Goal: Transaction & Acquisition: Purchase product/service

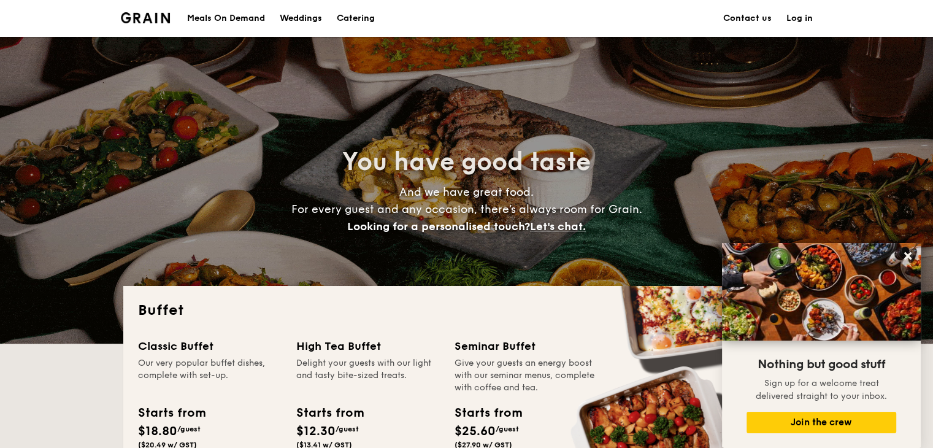
scroll to position [184, 0]
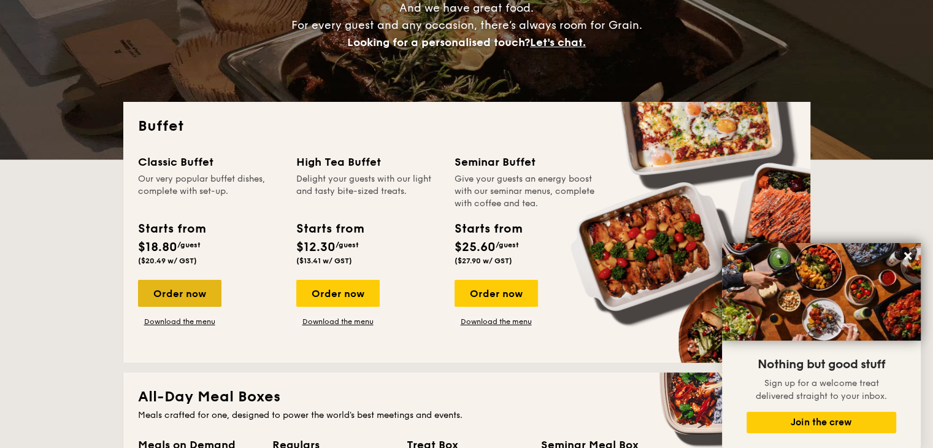
click at [184, 299] on div "Order now" at bounding box center [179, 293] width 83 height 27
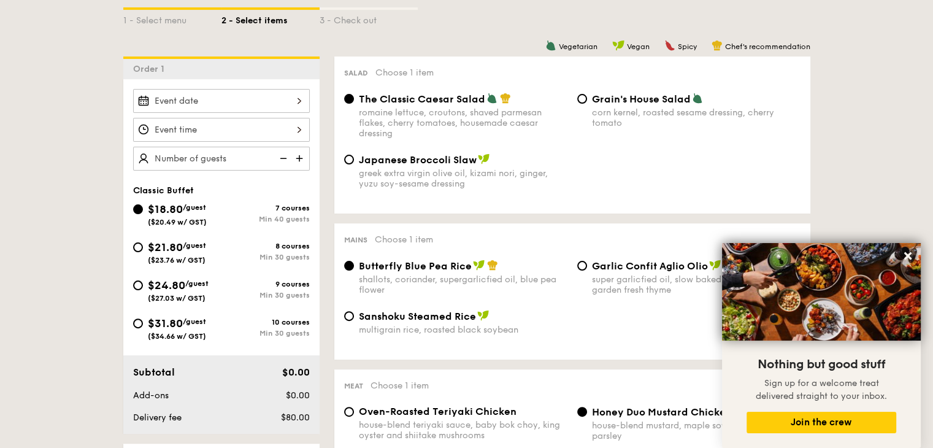
scroll to position [307, 0]
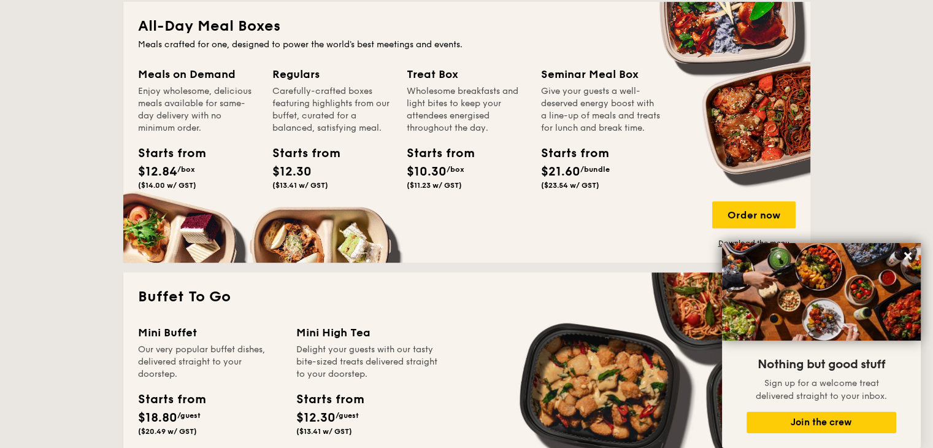
scroll to position [613, 0]
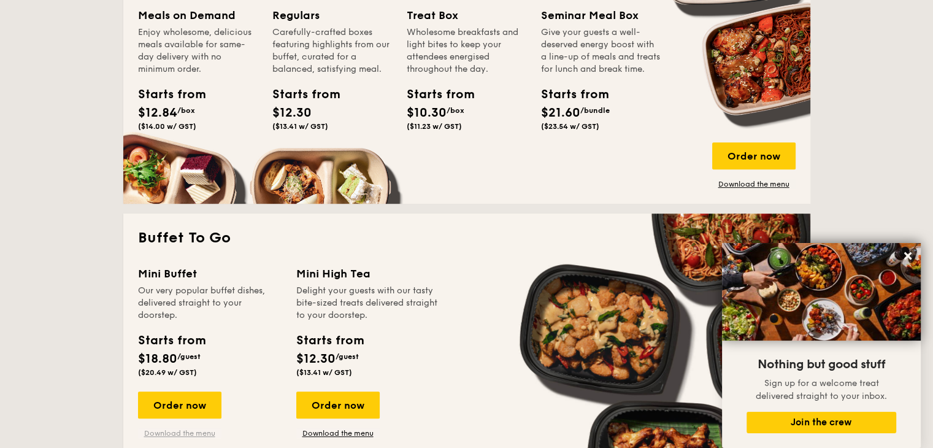
click at [191, 431] on link "Download the menu" at bounding box center [179, 433] width 83 height 10
